Goal: Find contact information: Find contact information

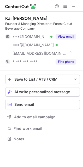
scroll to position [135, 83]
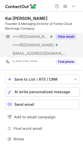
click at [64, 34] on button "View email" at bounding box center [66, 36] width 21 height 5
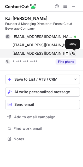
click at [75, 52] on span at bounding box center [74, 53] width 4 height 4
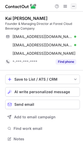
click at [72, 7] on span at bounding box center [74, 6] width 4 height 4
click at [74, 6] on span at bounding box center [74, 6] width 4 height 4
